Goal: Transaction & Acquisition: Purchase product/service

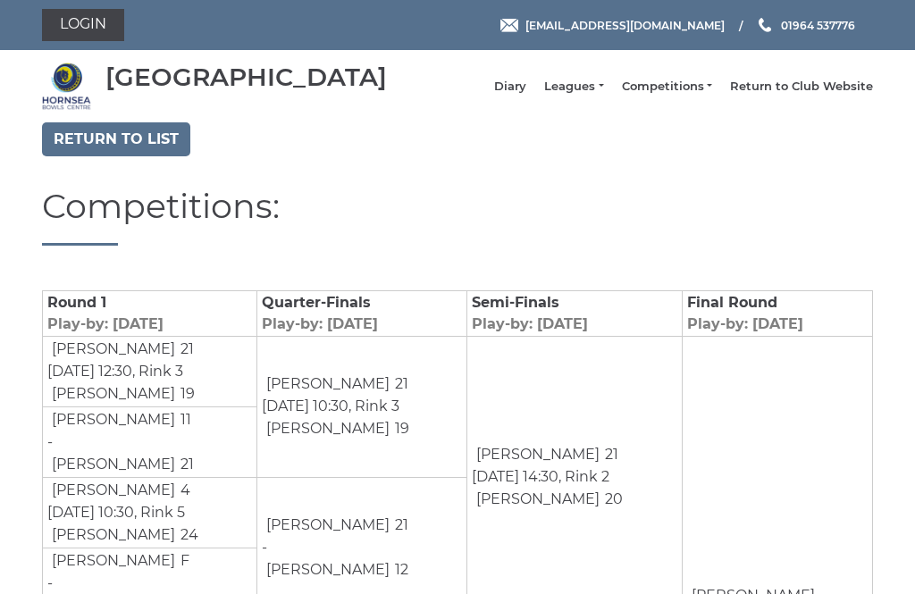
click at [128, 153] on link "Return to list" at bounding box center [116, 139] width 148 height 34
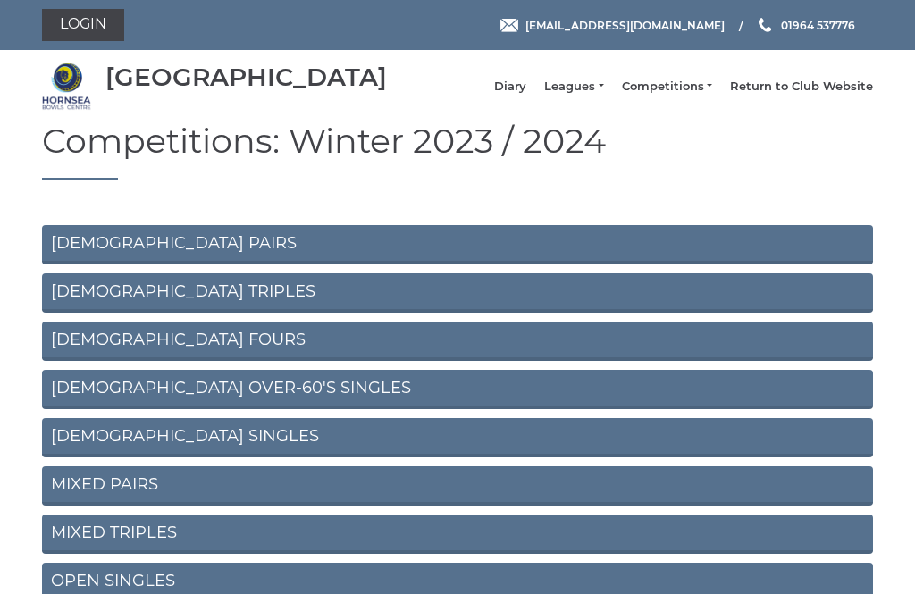
click at [526, 95] on link "Diary" at bounding box center [510, 87] width 32 height 16
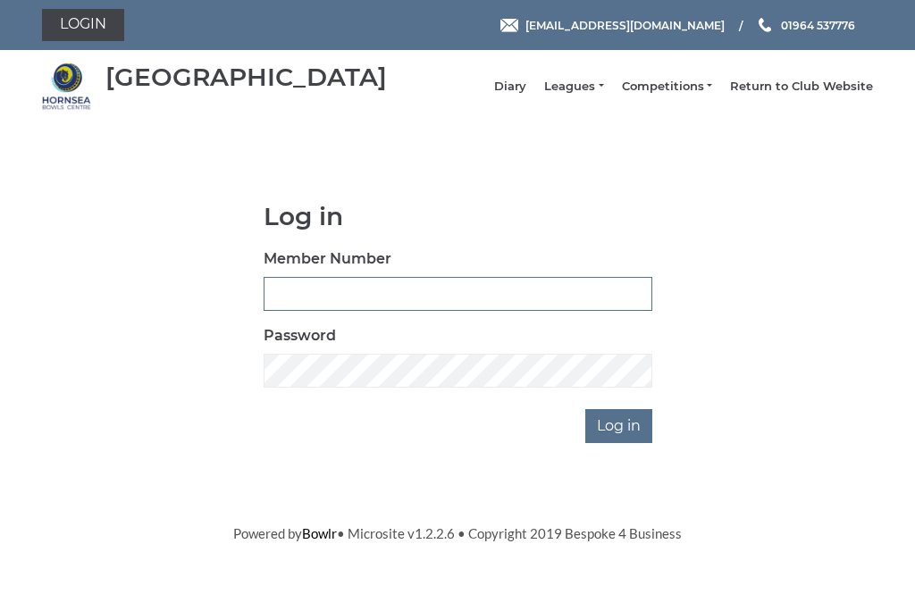
click at [470, 311] on input "Member Number" at bounding box center [458, 294] width 389 height 34
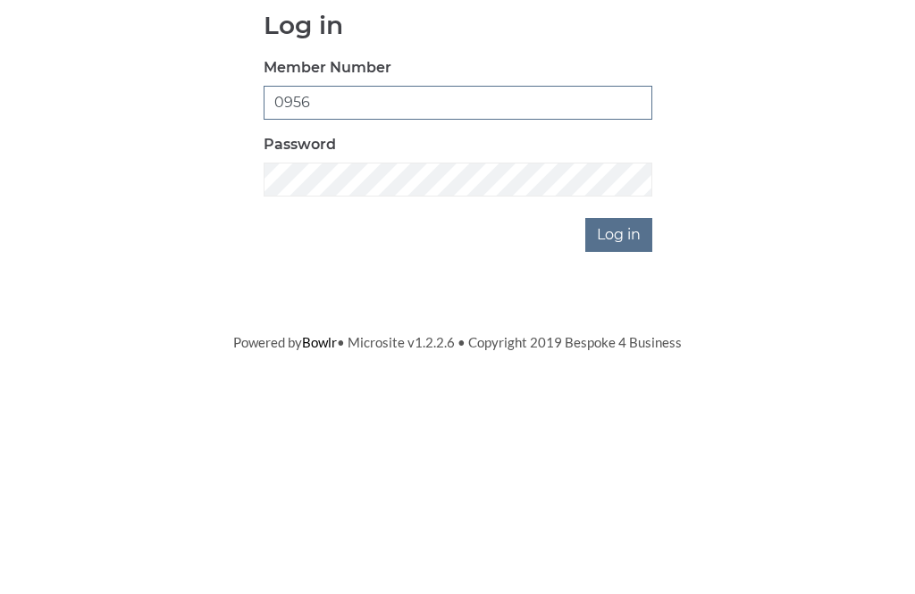
type input "0956"
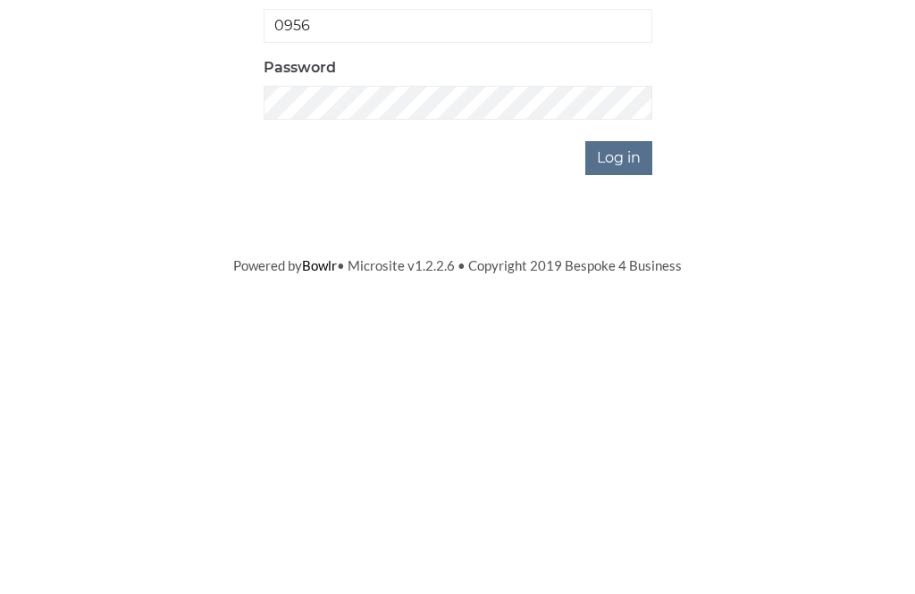
click at [634, 409] on input "Log in" at bounding box center [618, 426] width 67 height 34
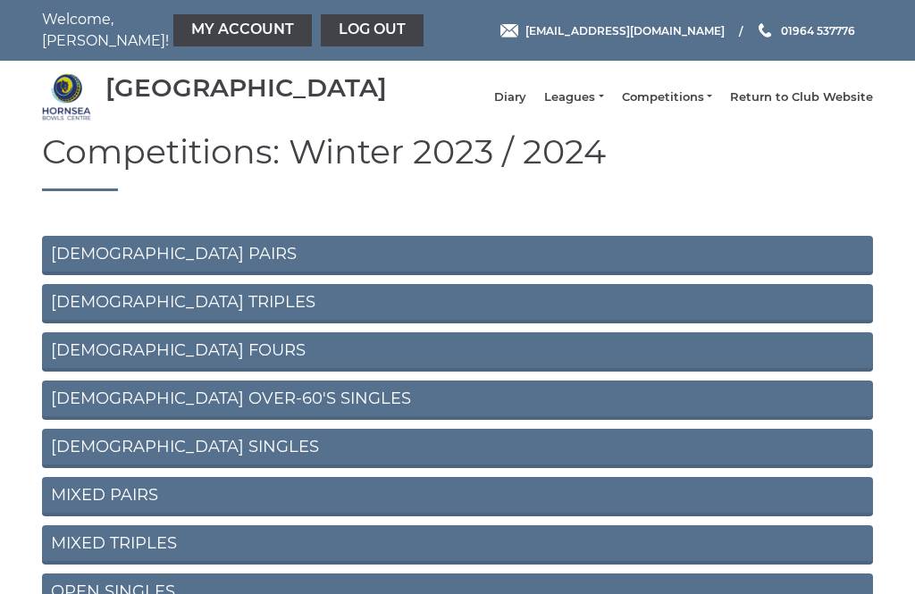
click at [201, 32] on link "My Account" at bounding box center [242, 30] width 138 height 32
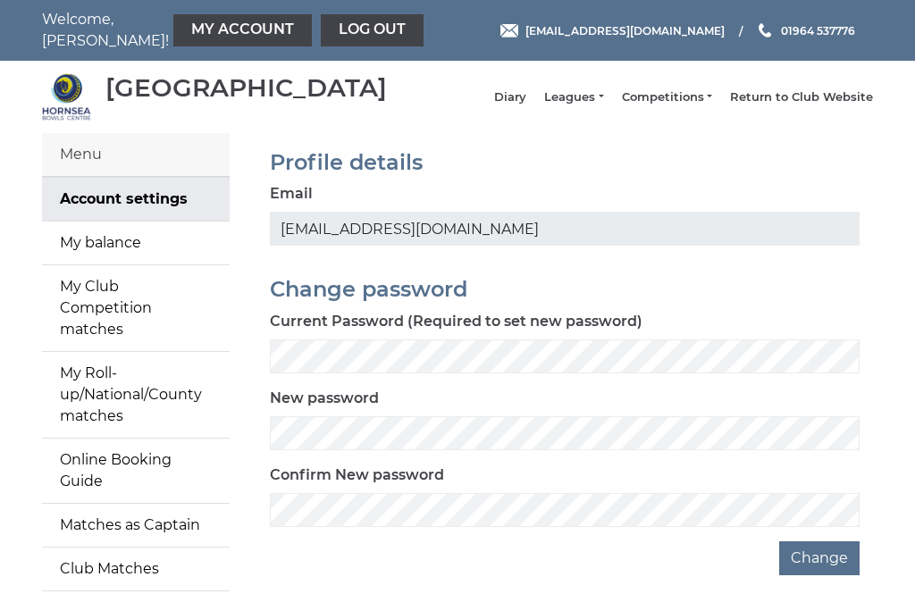
click at [132, 250] on link "My balance" at bounding box center [136, 243] width 188 height 43
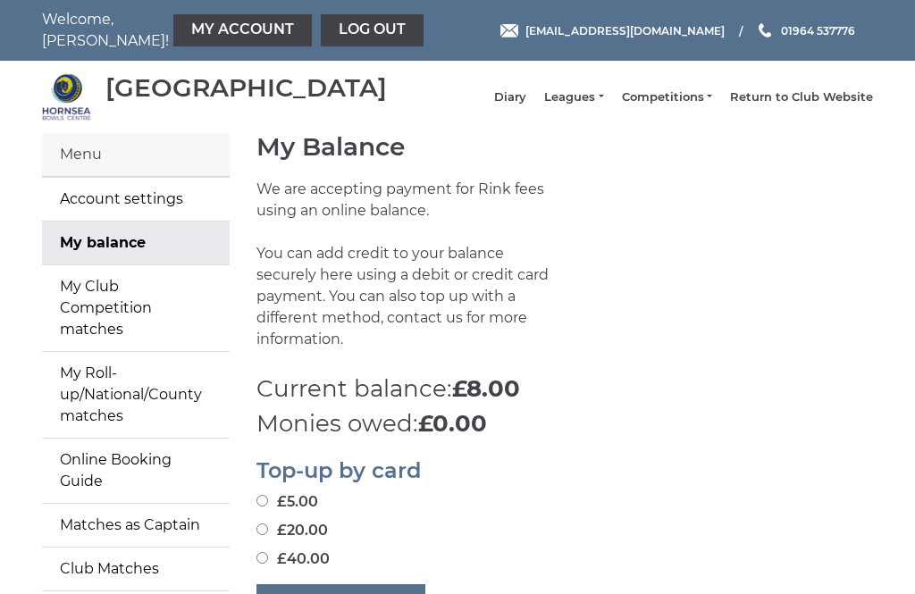
click at [268, 495] on input "£5.00" at bounding box center [262, 501] width 12 height 12
radio input "true"
click at [257, 495] on input "£5.00" at bounding box center [262, 501] width 12 height 12
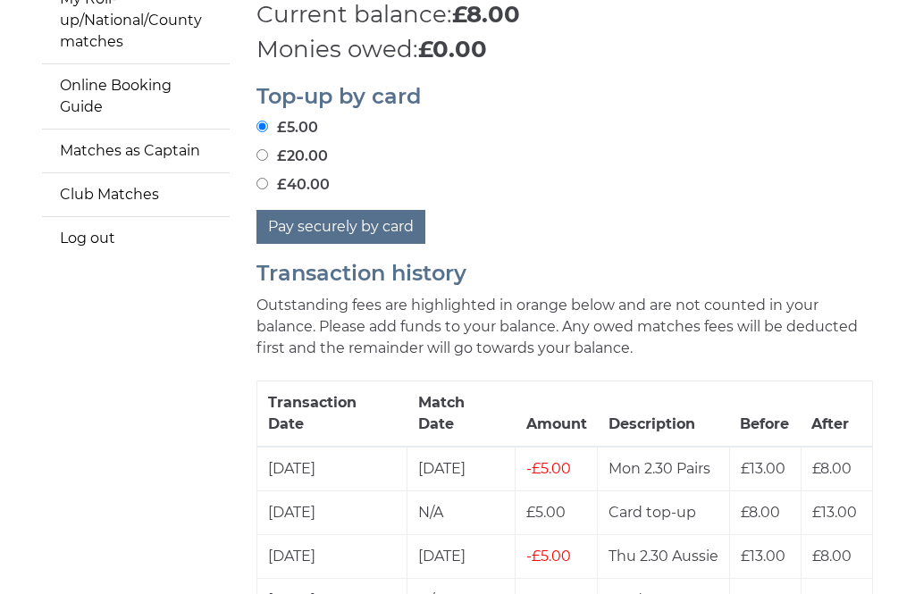
scroll to position [367, 0]
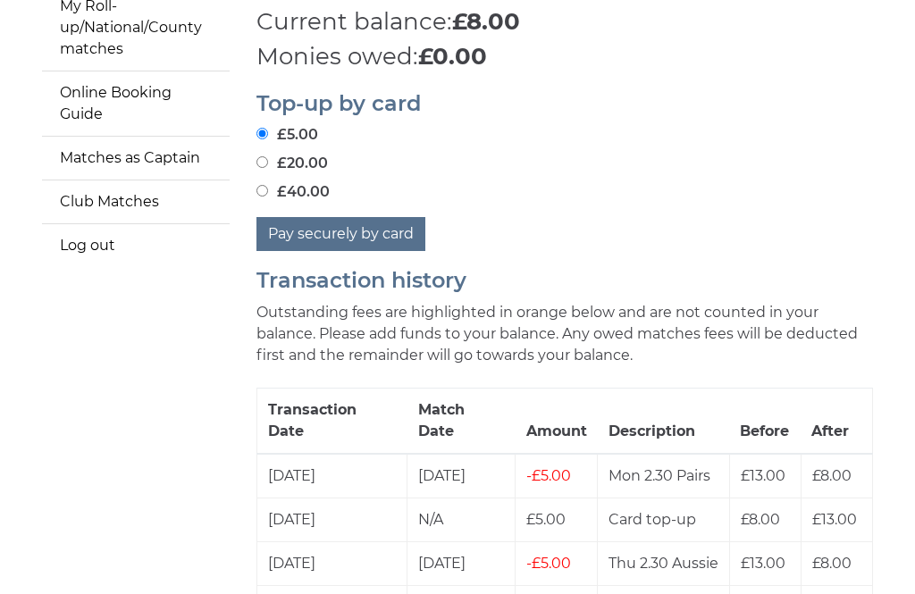
click at [359, 217] on button "Pay securely by card" at bounding box center [340, 234] width 169 height 34
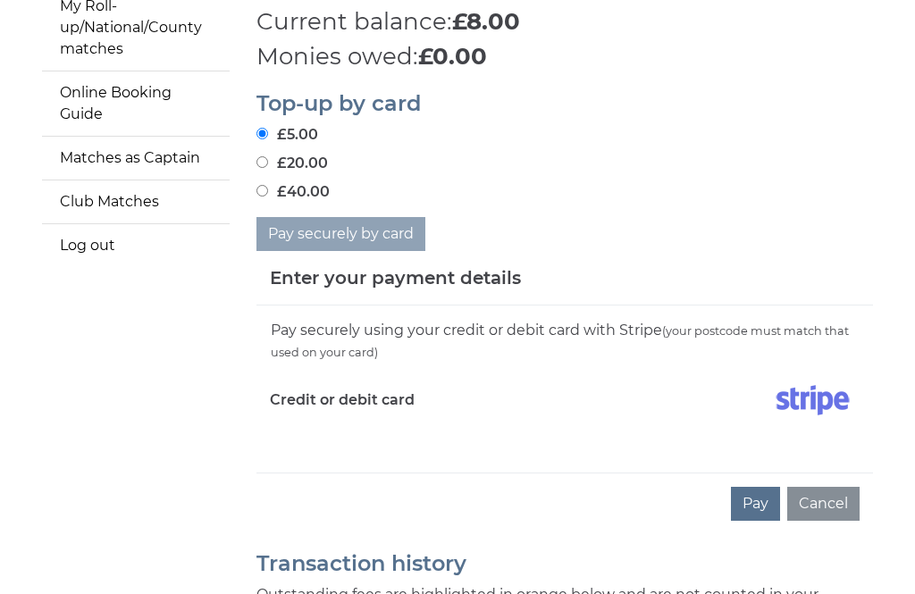
click at [772, 499] on button "Pay" at bounding box center [755, 504] width 49 height 34
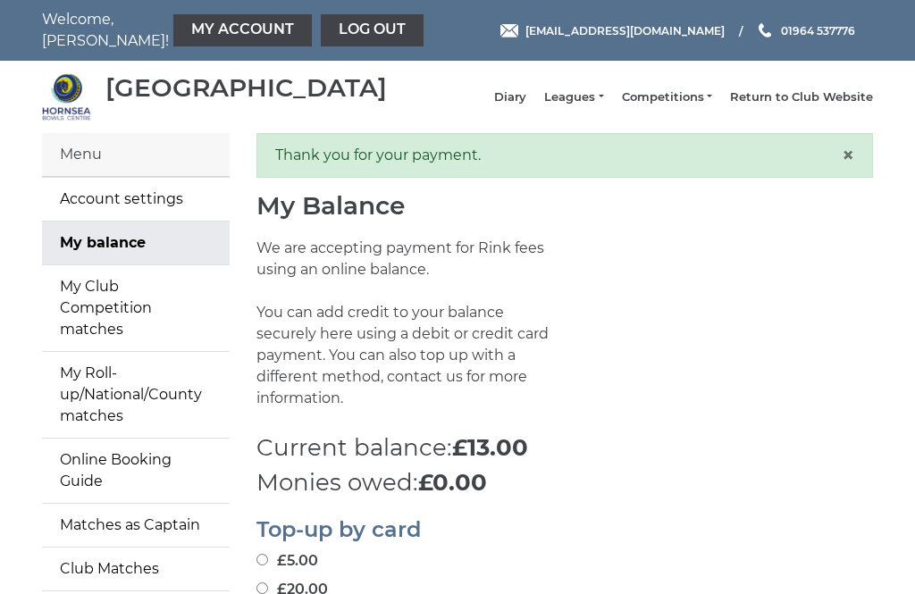
click at [599, 101] on link "Leagues" at bounding box center [573, 97] width 59 height 16
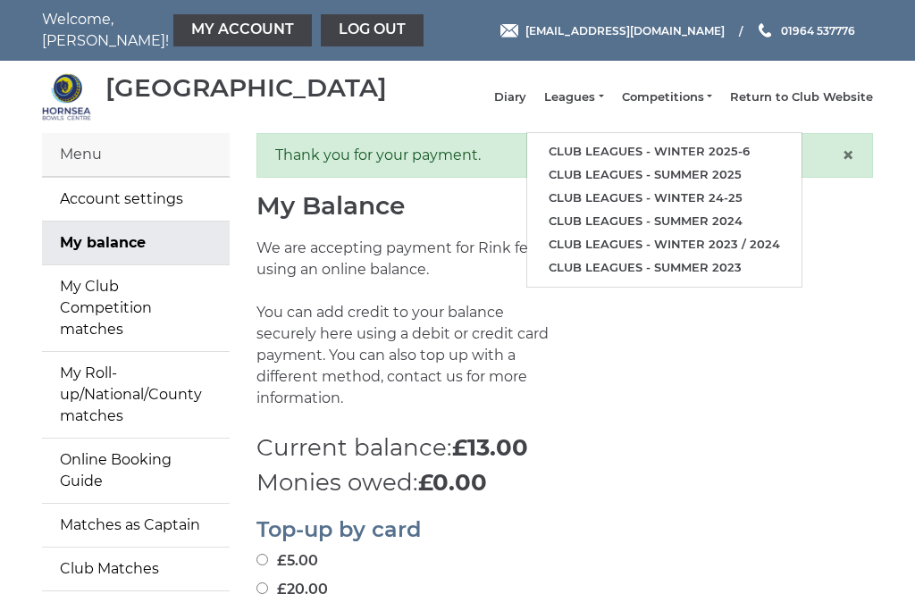
click at [683, 160] on link "Club leagues - Winter 2025-6" at bounding box center [664, 151] width 274 height 23
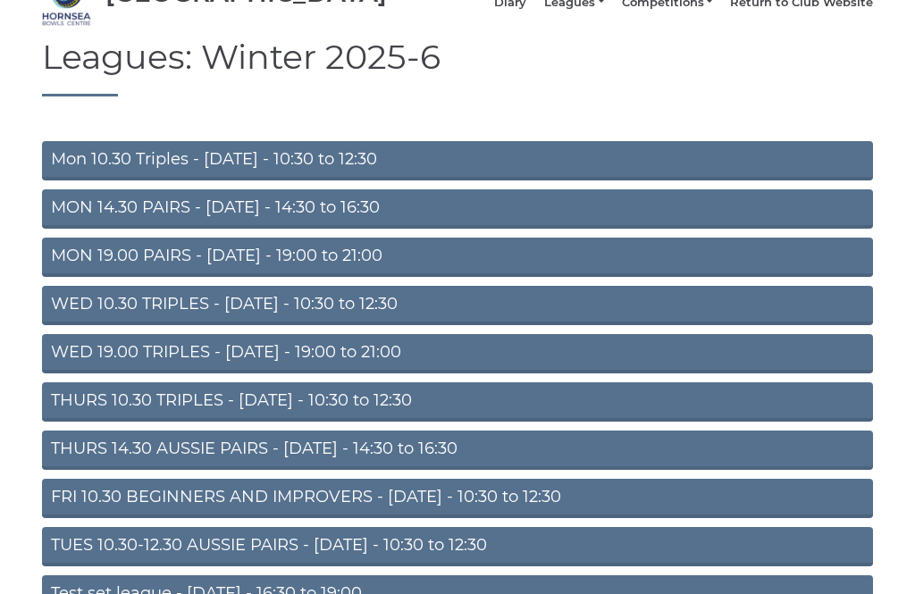
scroll to position [95, 0]
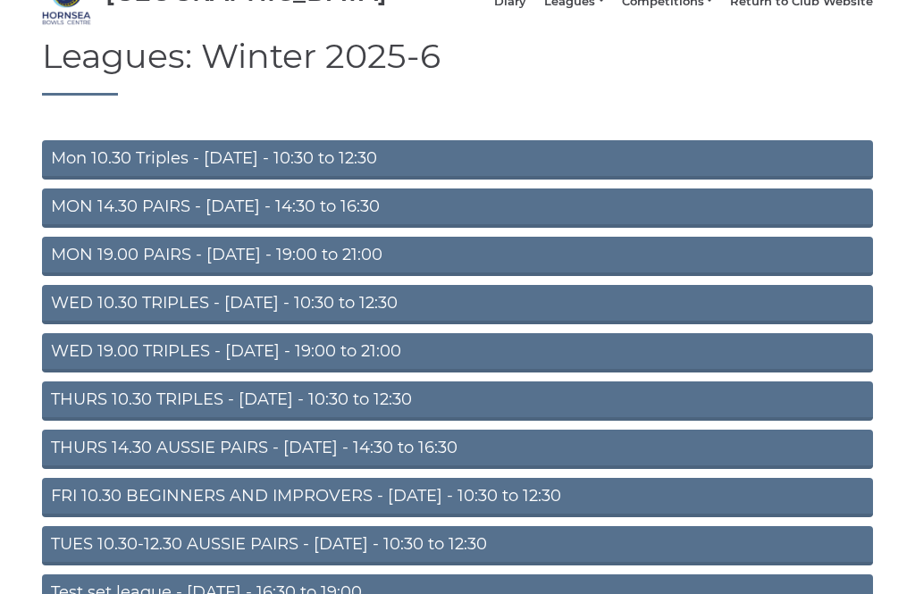
click at [468, 459] on link "THURS 14.30 AUSSIE PAIRS - [DATE] - 14:30 to 16:30" at bounding box center [457, 450] width 831 height 39
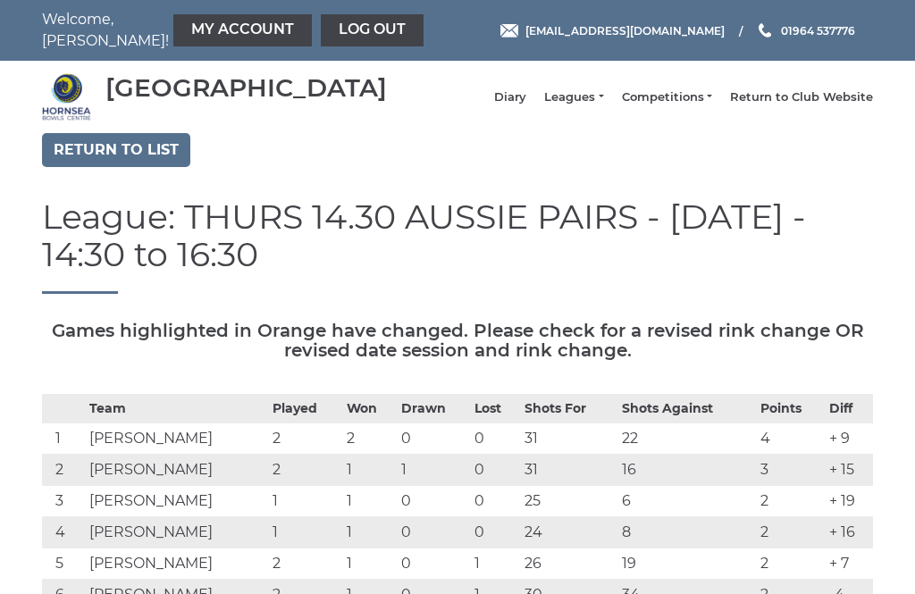
click at [526, 105] on link "Diary" at bounding box center [510, 97] width 32 height 16
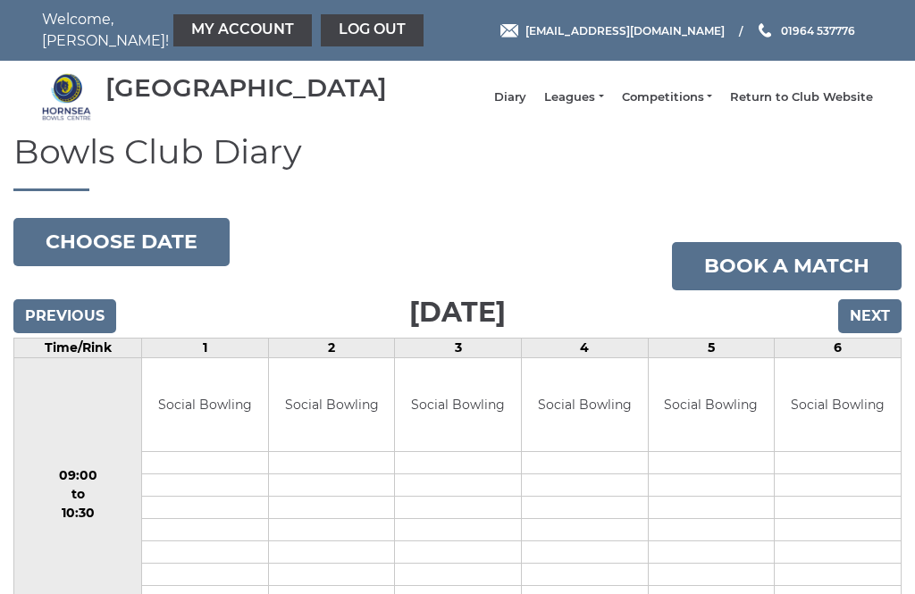
click at [591, 105] on link "Leagues" at bounding box center [573, 97] width 59 height 16
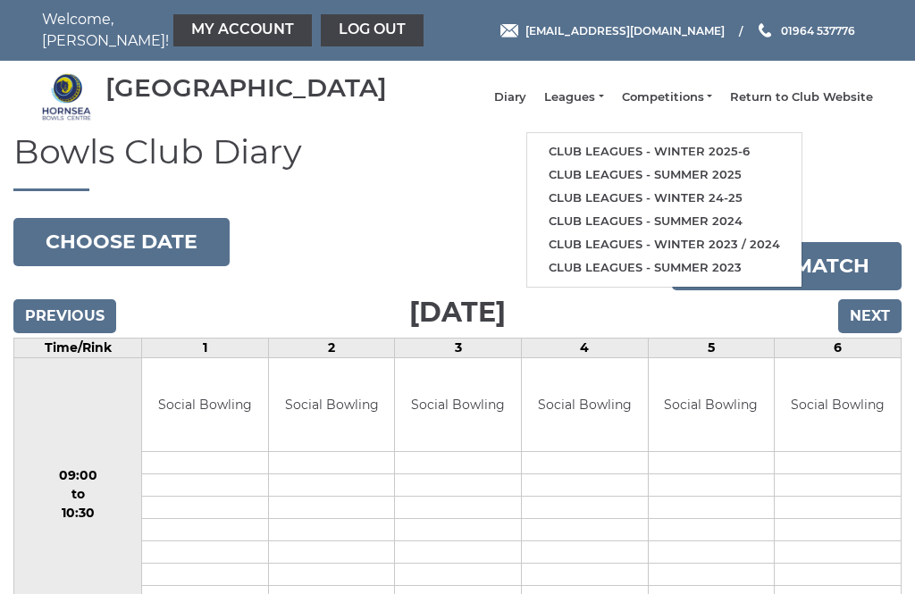
click at [638, 155] on link "Club leagues - Winter 2025-6" at bounding box center [664, 151] width 274 height 23
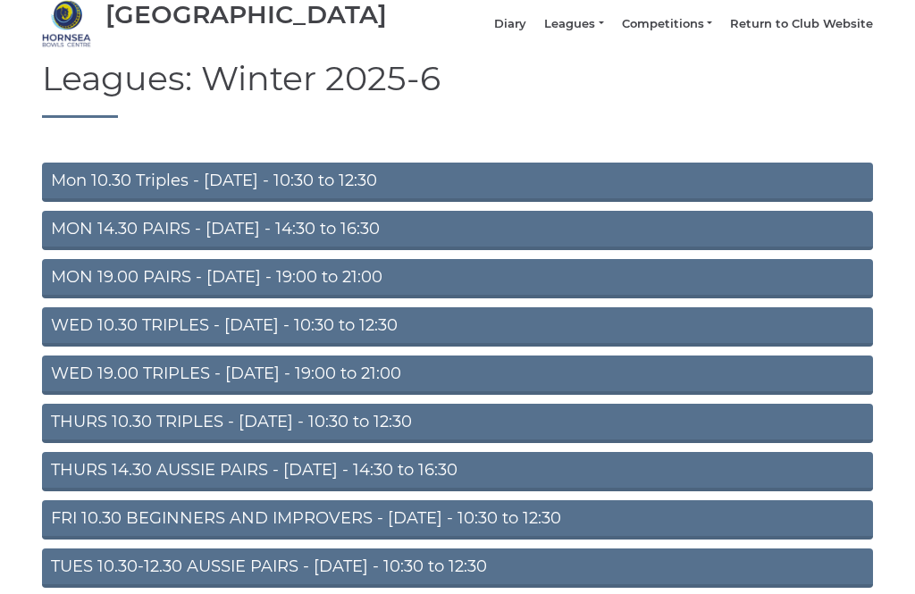
scroll to position [157, 0]
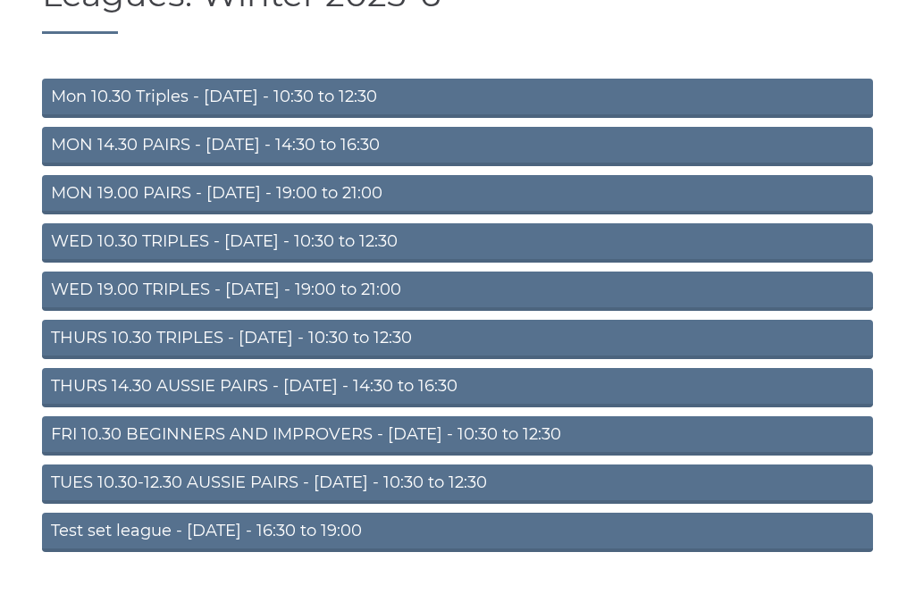
click at [352, 399] on link "THURS 14.30 AUSSIE PAIRS - [DATE] - 14:30 to 16:30" at bounding box center [457, 387] width 831 height 39
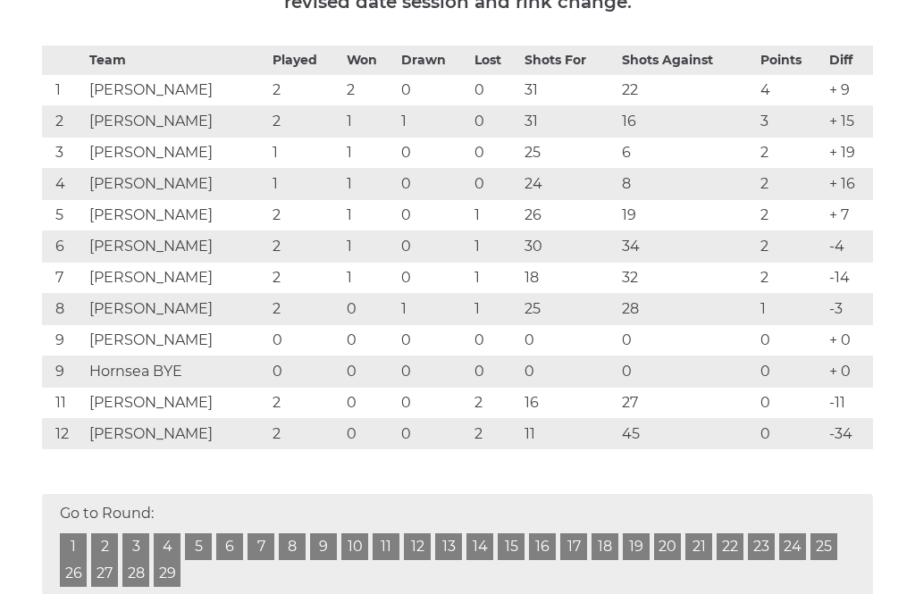
scroll to position [348, 0]
